Goal: Check status: Check status

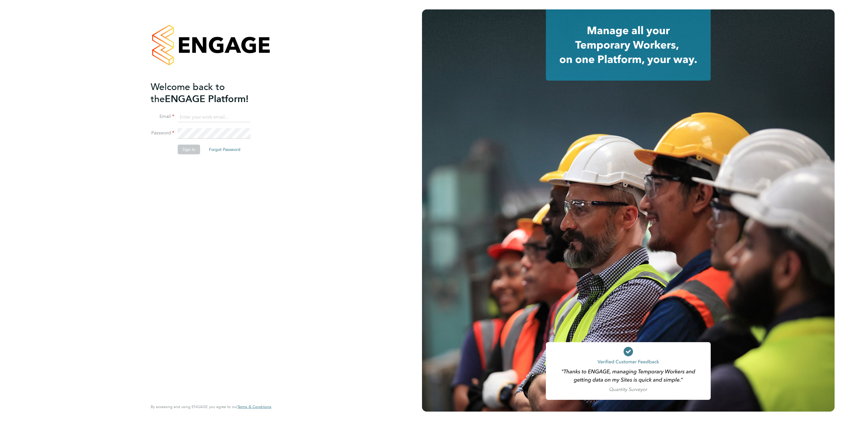
type input "[EMAIL_ADDRESS][PERSON_NAME][DOMAIN_NAME]"
click at [188, 153] on button "Sign In" at bounding box center [189, 149] width 22 height 9
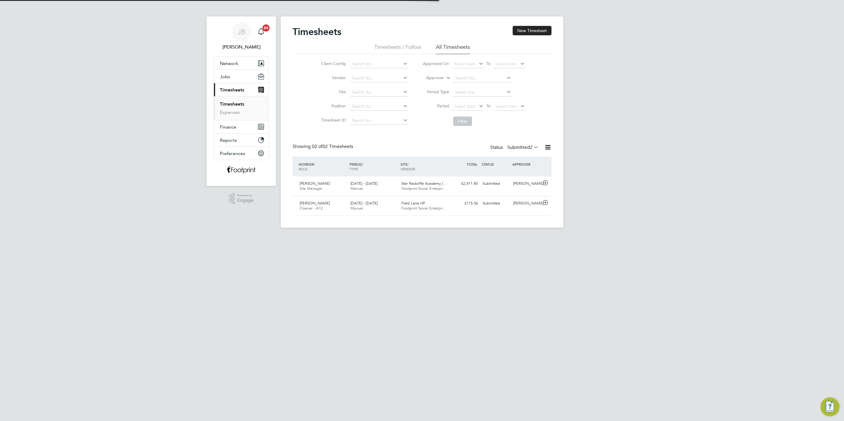
scroll to position [15, 51]
click at [493, 191] on div "John Sale Site Manager 20 - 26 Sep 2025 20 - 26 Sep 2025 Manual Star Radcliffe …" at bounding box center [421, 186] width 259 height 19
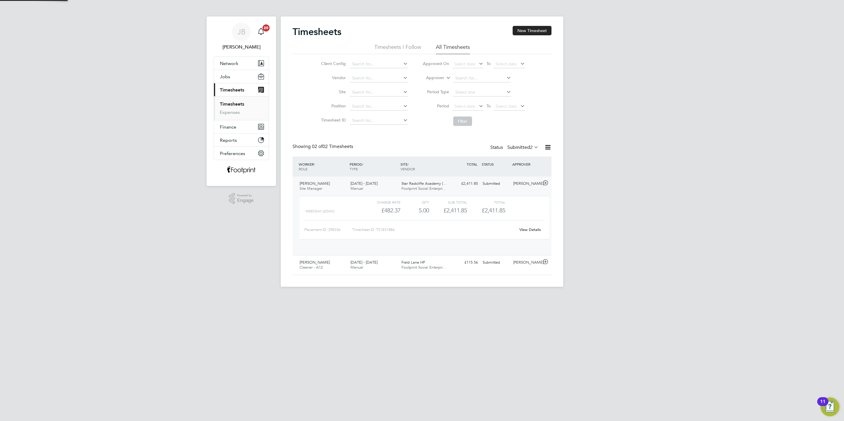
scroll to position [10, 57]
click at [528, 232] on link "View Details" at bounding box center [529, 229] width 21 height 5
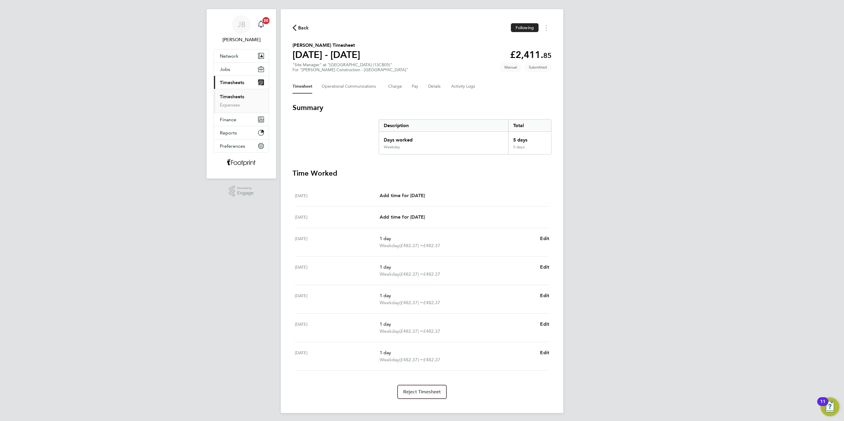
scroll to position [10, 0]
